Goal: Find specific page/section: Find specific page/section

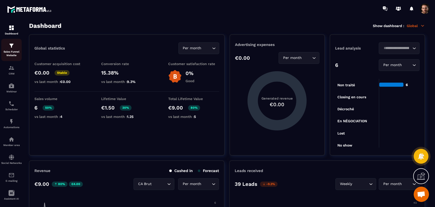
click at [13, 52] on p "Sales Funnel Website" at bounding box center [11, 53] width 20 height 7
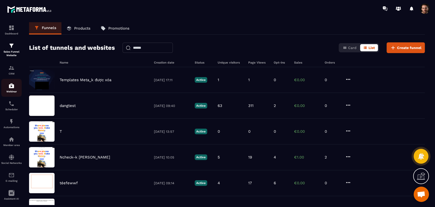
click at [10, 93] on p "Webinar" at bounding box center [11, 91] width 20 height 3
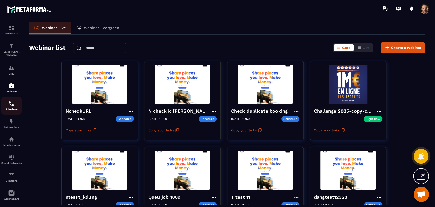
click at [11, 112] on link "Scheduler" at bounding box center [11, 106] width 20 height 18
